Goal: Complete application form: Complete application form

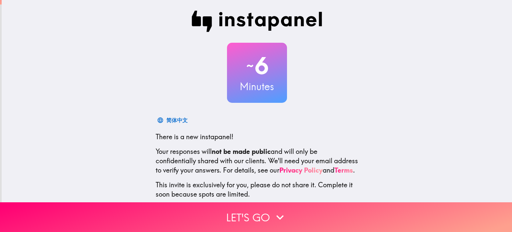
scroll to position [45, 0]
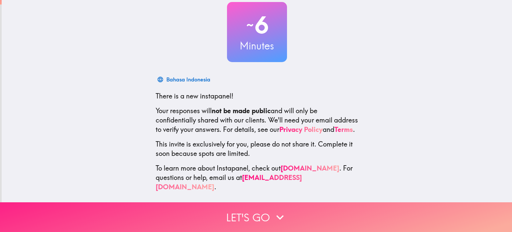
click at [262, 207] on button "Let's go" at bounding box center [256, 217] width 512 height 30
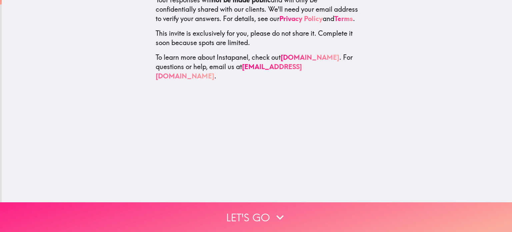
scroll to position [0, 0]
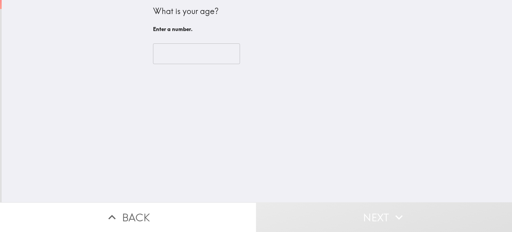
click at [187, 46] on input "number" at bounding box center [196, 53] width 87 height 21
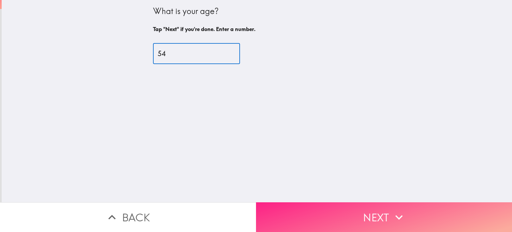
type input "54"
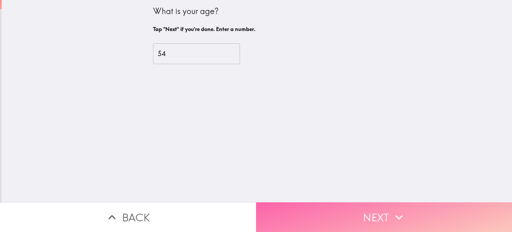
click at [301, 205] on button "Next" at bounding box center [384, 217] width 256 height 30
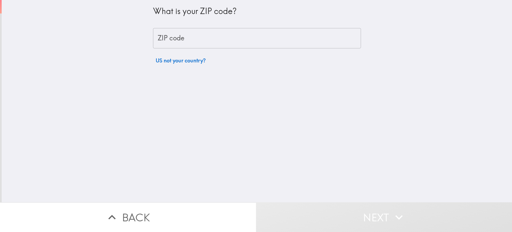
click at [217, 37] on input "ZIP code" at bounding box center [257, 38] width 208 height 21
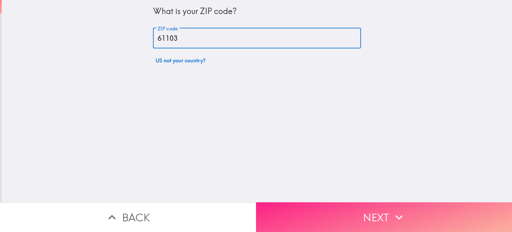
type input "61103"
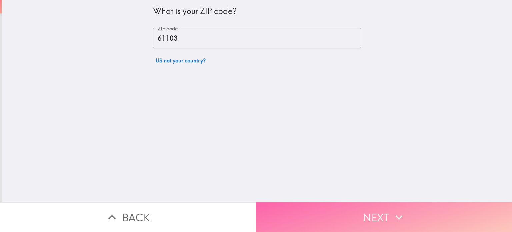
click at [330, 206] on button "Next" at bounding box center [384, 217] width 256 height 30
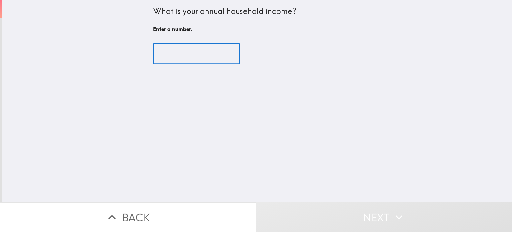
click at [185, 55] on input "number" at bounding box center [196, 53] width 87 height 21
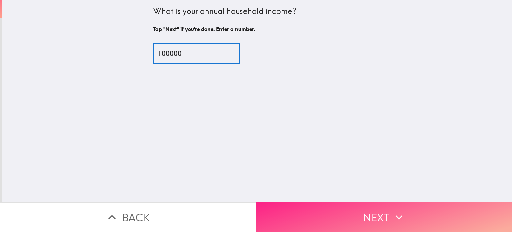
type input "100000"
click at [325, 215] on button "Next" at bounding box center [384, 217] width 256 height 30
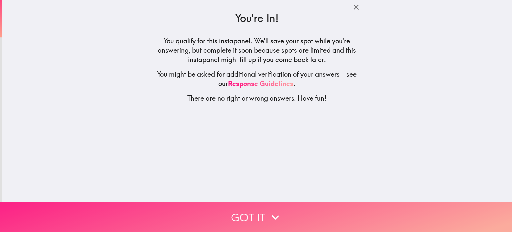
click at [295, 211] on button "Got it" at bounding box center [256, 217] width 512 height 30
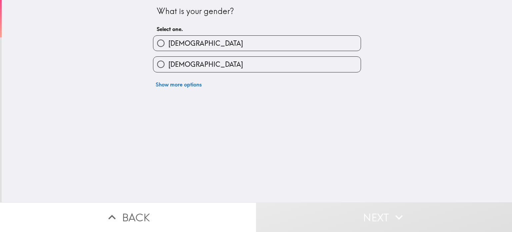
click at [215, 44] on label "[DEMOGRAPHIC_DATA]" at bounding box center [256, 43] width 207 height 15
click at [168, 44] on input "[DEMOGRAPHIC_DATA]" at bounding box center [160, 43] width 15 height 15
radio input "true"
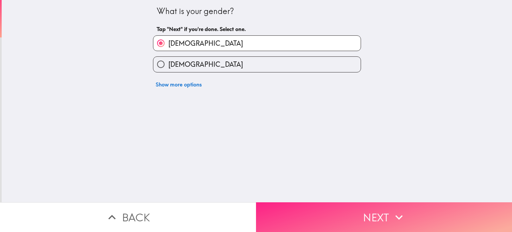
click at [313, 209] on button "Next" at bounding box center [384, 217] width 256 height 30
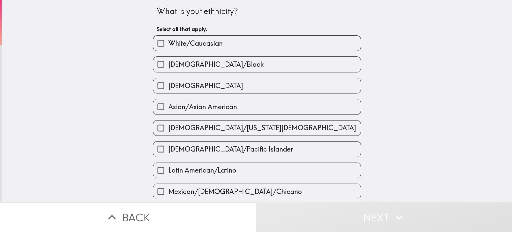
click at [192, 46] on span "White/Caucasian" at bounding box center [195, 43] width 54 height 9
click at [168, 46] on input "White/Caucasian" at bounding box center [160, 43] width 15 height 15
checkbox input "true"
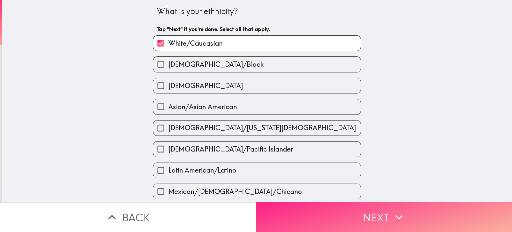
click at [361, 214] on button "Next" at bounding box center [384, 217] width 256 height 30
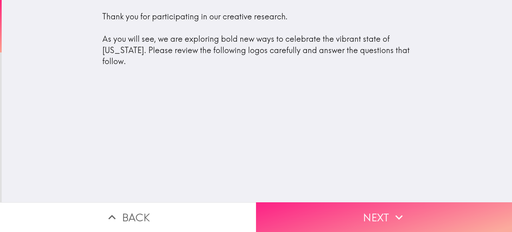
drag, startPoint x: 360, startPoint y: 210, endPoint x: 362, endPoint y: 200, distance: 10.8
click at [360, 210] on button "Next" at bounding box center [384, 217] width 256 height 30
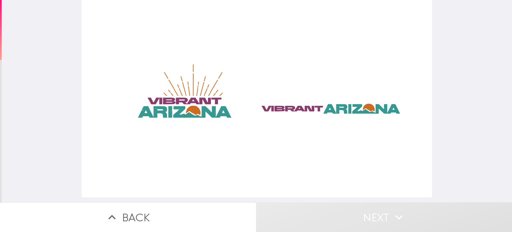
click at [250, 157] on div at bounding box center [257, 98] width 351 height 197
click at [283, 107] on div at bounding box center [257, 98] width 351 height 197
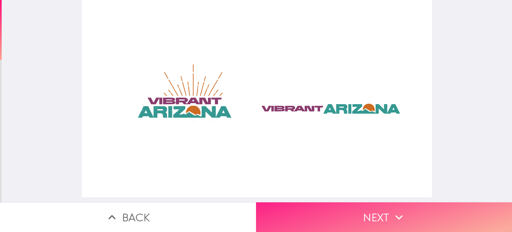
click at [378, 214] on button "Next" at bounding box center [384, 217] width 256 height 30
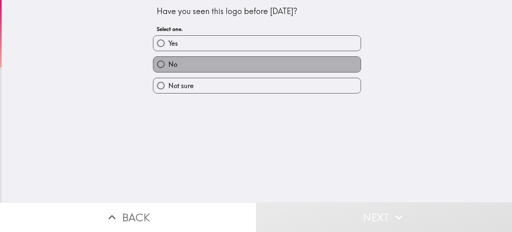
click at [189, 63] on label "No" at bounding box center [256, 64] width 207 height 15
click at [168, 63] on input "No" at bounding box center [160, 64] width 15 height 15
radio input "true"
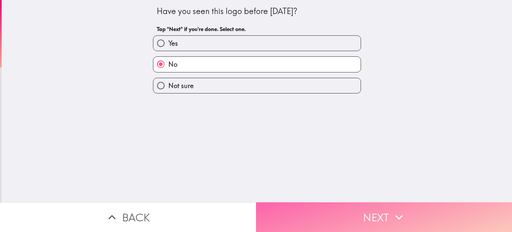
click at [411, 208] on button "Next" at bounding box center [384, 217] width 256 height 30
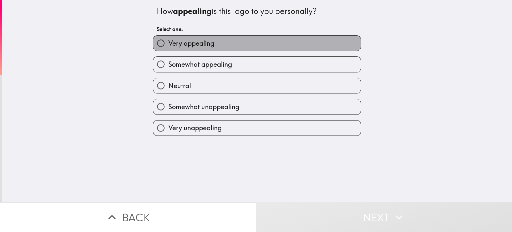
click at [206, 43] on span "Very appealing" at bounding box center [191, 43] width 46 height 9
click at [168, 43] on input "Very appealing" at bounding box center [160, 43] width 15 height 15
radio input "true"
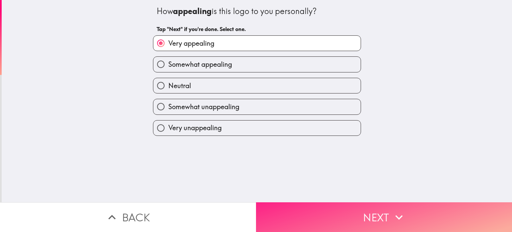
click at [381, 214] on button "Next" at bounding box center [384, 217] width 256 height 30
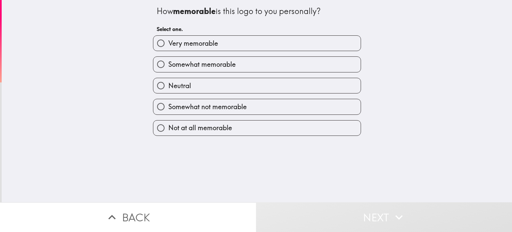
click at [210, 41] on span "Very memorable" at bounding box center [193, 43] width 50 height 9
click at [168, 41] on input "Very memorable" at bounding box center [160, 43] width 15 height 15
radio input "true"
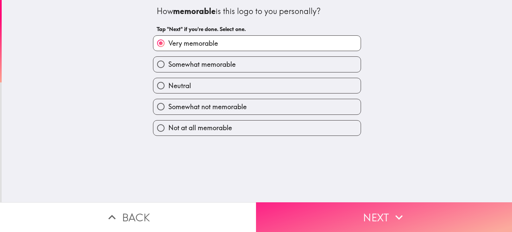
click at [400, 214] on icon "button" at bounding box center [399, 217] width 15 height 15
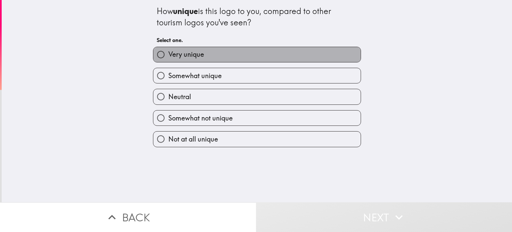
click at [206, 56] on label "Very unique" at bounding box center [256, 54] width 207 height 15
click at [168, 56] on input "Very unique" at bounding box center [160, 54] width 15 height 15
radio input "true"
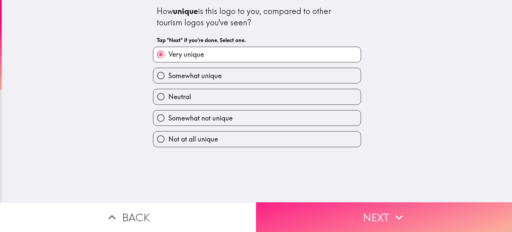
click at [353, 213] on button "Next" at bounding box center [384, 217] width 256 height 30
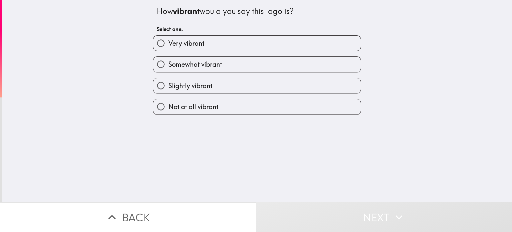
click at [203, 43] on label "Very vibrant" at bounding box center [256, 43] width 207 height 15
click at [168, 43] on input "Very vibrant" at bounding box center [160, 43] width 15 height 15
radio input "true"
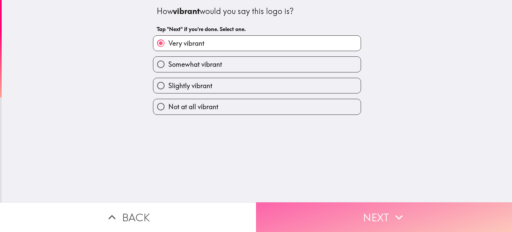
click at [378, 210] on button "Next" at bounding box center [384, 217] width 256 height 30
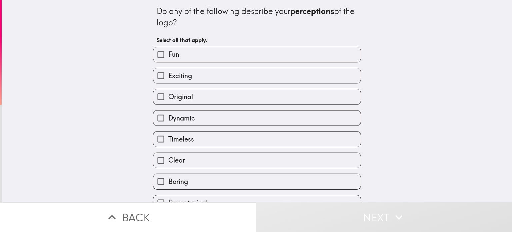
click at [176, 100] on span "Original" at bounding box center [180, 96] width 25 height 9
click at [168, 100] on input "Original" at bounding box center [160, 96] width 15 height 15
checkbox input "true"
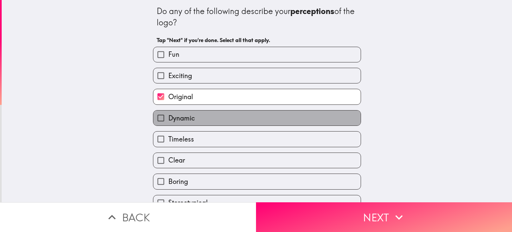
click at [176, 120] on span "Dynamic" at bounding box center [181, 117] width 27 height 9
click at [168, 120] on input "Dynamic" at bounding box center [160, 117] width 15 height 15
checkbox input "true"
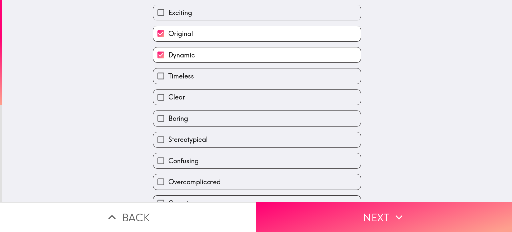
scroll to position [67, 0]
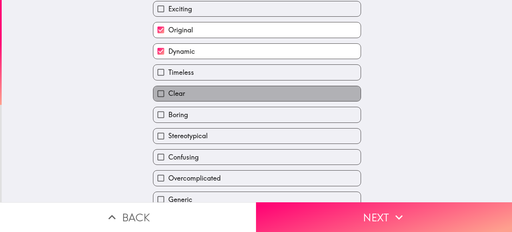
click at [175, 93] on span "Clear" at bounding box center [176, 93] width 17 height 9
click at [168, 93] on input "Clear" at bounding box center [160, 93] width 15 height 15
checkbox input "true"
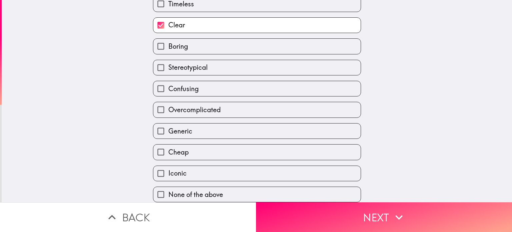
scroll to position [138, 0]
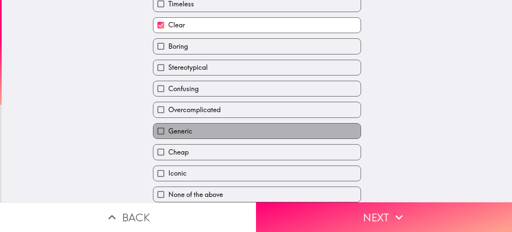
click at [185, 131] on label "Generic" at bounding box center [256, 130] width 207 height 15
click at [168, 131] on input "Generic" at bounding box center [160, 130] width 15 height 15
checkbox input "true"
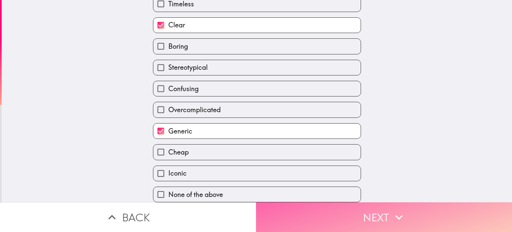
click at [396, 210] on icon "button" at bounding box center [399, 217] width 15 height 15
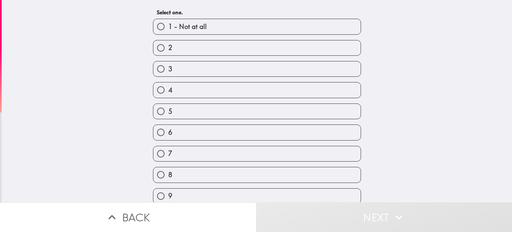
scroll to position [65, 0]
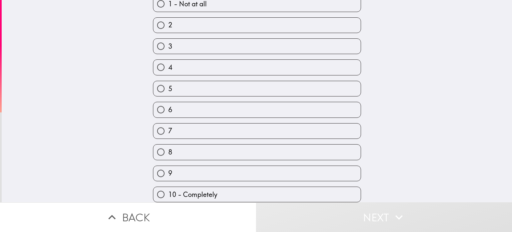
click at [197, 190] on span "10 - Completely" at bounding box center [192, 194] width 49 height 9
click at [168, 187] on input "10 - Completely" at bounding box center [160, 194] width 15 height 15
radio input "true"
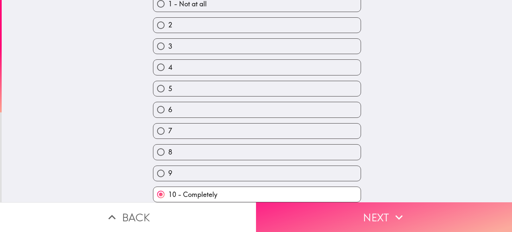
click at [347, 202] on button "Next" at bounding box center [384, 217] width 256 height 30
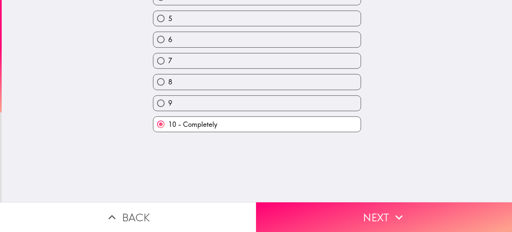
scroll to position [0, 0]
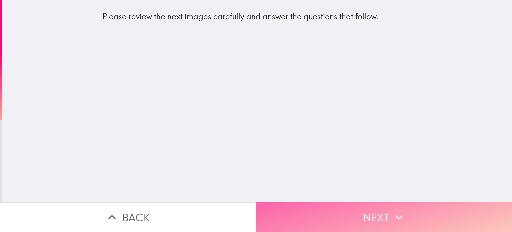
click at [303, 204] on button "Next" at bounding box center [384, 217] width 256 height 30
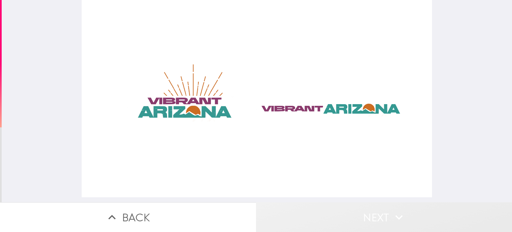
click at [373, 211] on button "Next" at bounding box center [384, 217] width 256 height 30
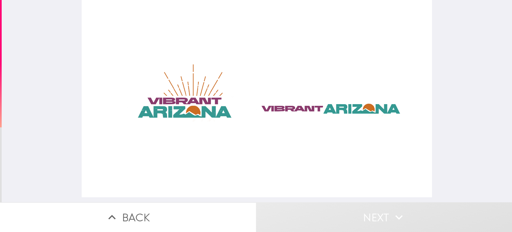
click at [284, 108] on div at bounding box center [257, 98] width 351 height 197
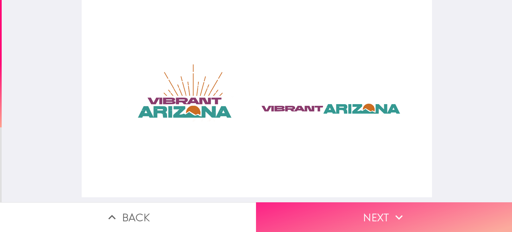
click at [380, 211] on button "Next" at bounding box center [384, 217] width 256 height 30
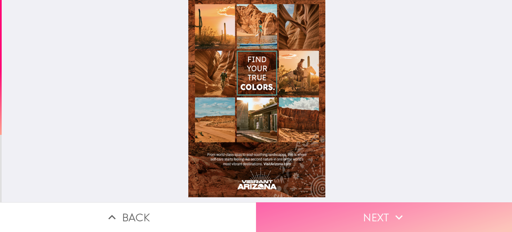
click at [389, 213] on button "Next" at bounding box center [384, 217] width 256 height 30
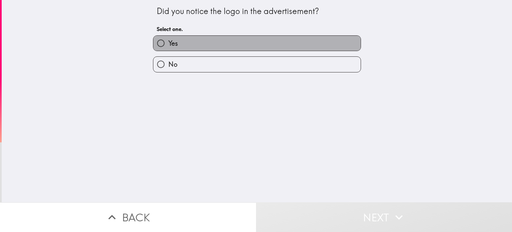
click at [240, 42] on label "Yes" at bounding box center [256, 43] width 207 height 15
click at [168, 42] on input "Yes" at bounding box center [160, 43] width 15 height 15
radio input "true"
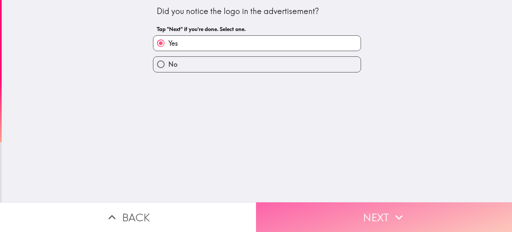
click at [349, 208] on button "Next" at bounding box center [384, 217] width 256 height 30
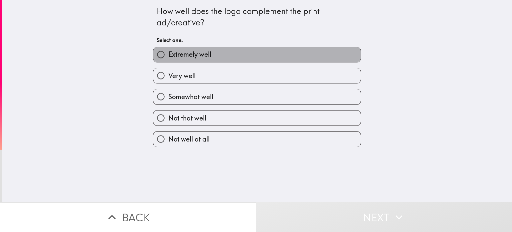
click at [232, 53] on label "Extremely well" at bounding box center [256, 54] width 207 height 15
click at [168, 53] on input "Extremely well" at bounding box center [160, 54] width 15 height 15
radio input "true"
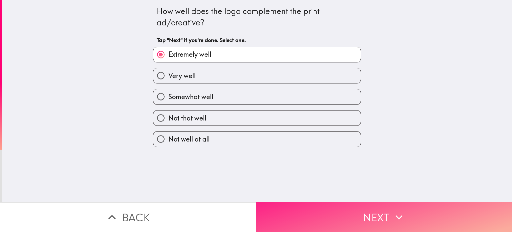
click at [362, 216] on button "Next" at bounding box center [384, 217] width 256 height 30
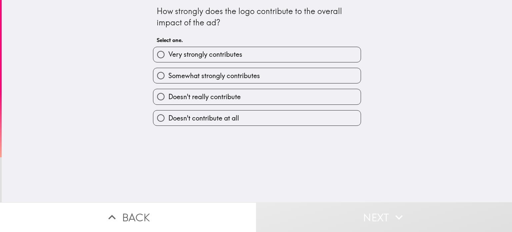
click at [206, 56] on span "Very strongly contributes" at bounding box center [205, 54] width 74 height 9
click at [168, 56] on input "Very strongly contributes" at bounding box center [160, 54] width 15 height 15
radio input "true"
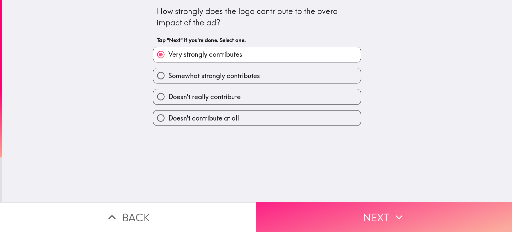
click at [379, 207] on button "Next" at bounding box center [384, 217] width 256 height 30
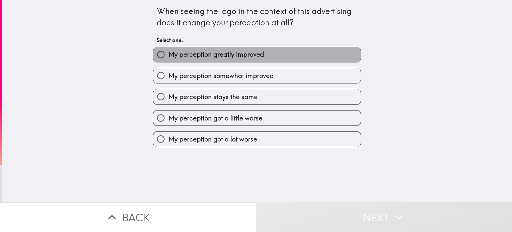
drag, startPoint x: 195, startPoint y: 57, endPoint x: 228, endPoint y: 72, distance: 37.0
click at [195, 56] on span "My perception greatly improved" at bounding box center [216, 54] width 96 height 9
click at [168, 56] on input "My perception greatly improved" at bounding box center [160, 54] width 15 height 15
radio input "true"
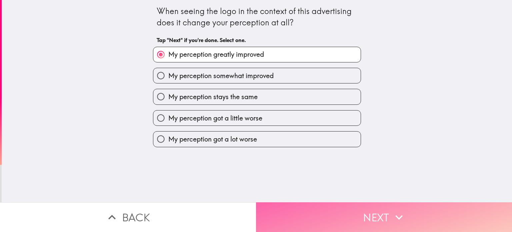
click at [362, 205] on button "Next" at bounding box center [384, 217] width 256 height 30
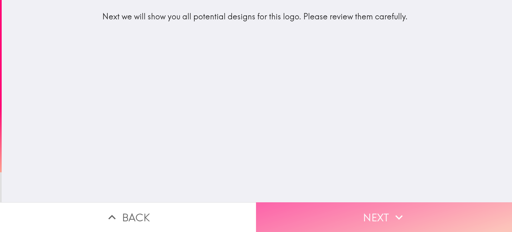
click at [348, 211] on button "Next" at bounding box center [384, 217] width 256 height 30
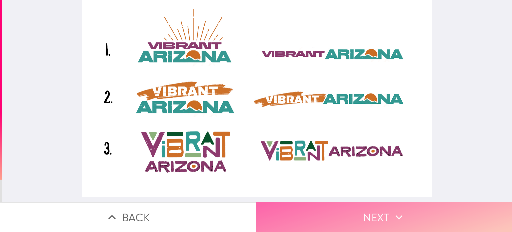
click at [397, 211] on icon "button" at bounding box center [399, 217] width 15 height 15
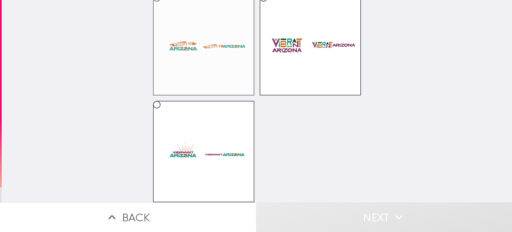
scroll to position [69, 0]
click at [176, 116] on label at bounding box center [203, 151] width 101 height 101
click at [164, 112] on input "radio" at bounding box center [156, 104] width 15 height 15
radio input "true"
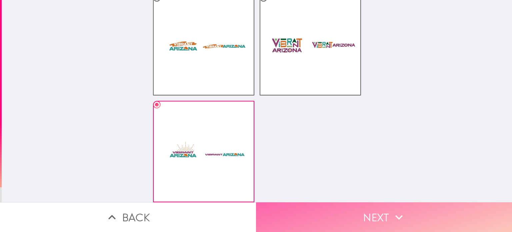
click at [387, 213] on button "Next" at bounding box center [384, 217] width 256 height 30
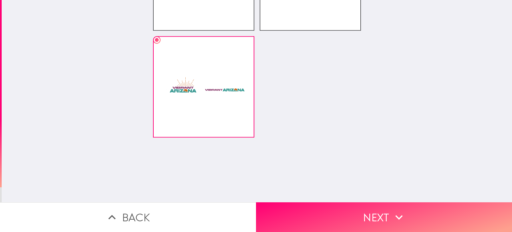
scroll to position [0, 0]
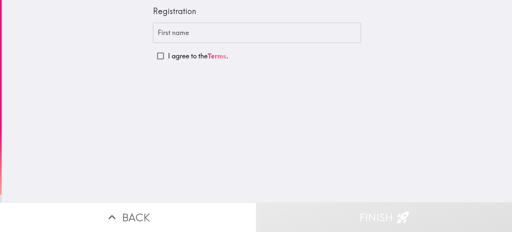
click at [177, 36] on input "First name" at bounding box center [257, 33] width 208 height 21
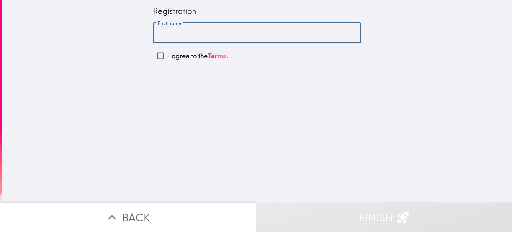
paste input "[PERSON_NAME]"
type input "[PERSON_NAME]"
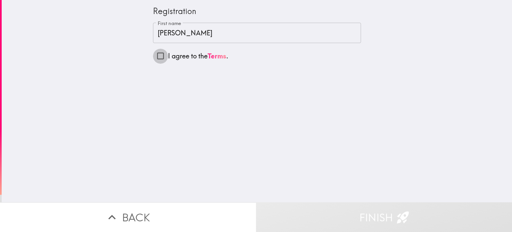
click at [154, 57] on input "I agree to the Terms ." at bounding box center [160, 55] width 15 height 15
checkbox input "true"
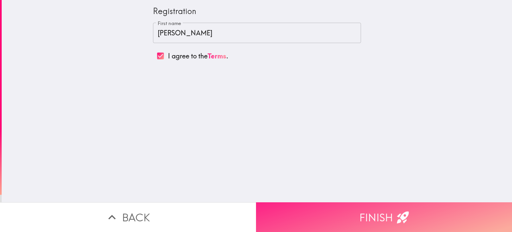
click at [385, 218] on button "Finish" at bounding box center [384, 217] width 256 height 30
